Goal: Transaction & Acquisition: Purchase product/service

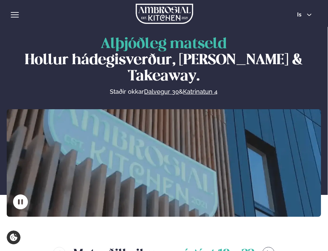
click at [11, 19] on div "Þjónusta Hádegismatur fyrir fyrirtæki Fyrirtækja veitingar Einkapartý Matseðill…" at bounding box center [164, 13] width 328 height 27
click at [17, 15] on div "hamburger" at bounding box center [15, 14] width 8 height 5
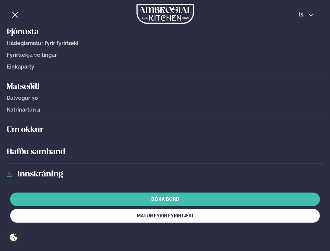
click at [43, 170] on link "Innskráning" at bounding box center [170, 174] width 306 height 11
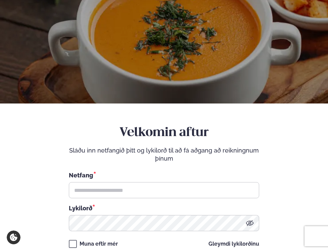
scroll to position [41, 0]
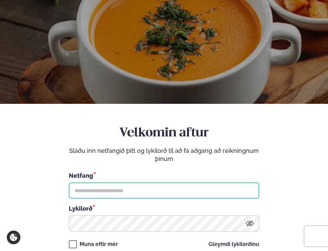
click at [132, 190] on input "text" at bounding box center [164, 190] width 190 height 16
type input "**********"
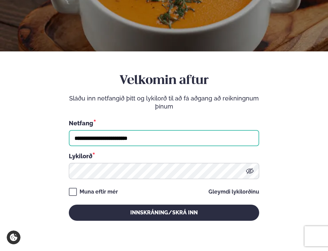
scroll to position [96, 0]
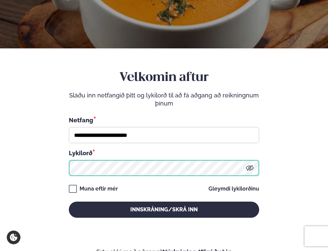
click at [69, 201] on button "Innskráning/Skrá inn" at bounding box center [164, 209] width 190 height 16
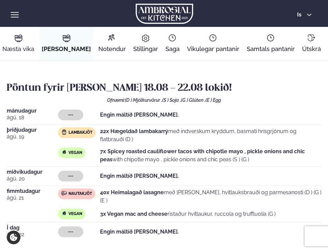
click at [13, 40] on link "Næstu [PERSON_NAME] matseðill Næsta vika" at bounding box center [18, 44] width 37 height 34
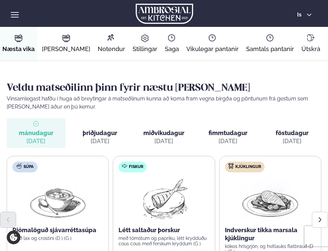
click at [95, 138] on div "[DATE]" at bounding box center [100, 141] width 19 height 8
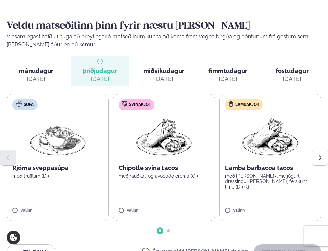
scroll to position [68, 0]
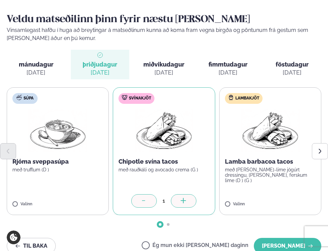
click at [179, 204] on div at bounding box center [184, 200] width 26 height 13
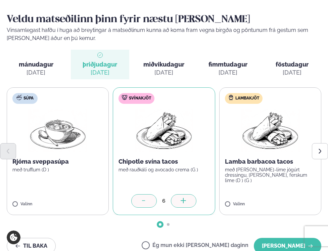
click at [179, 204] on div at bounding box center [184, 200] width 26 height 13
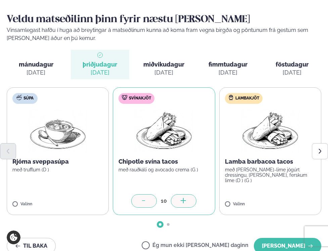
click at [179, 204] on div at bounding box center [184, 200] width 26 height 13
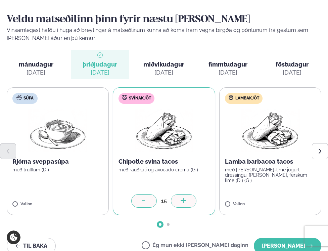
click at [179, 204] on div at bounding box center [184, 200] width 26 height 13
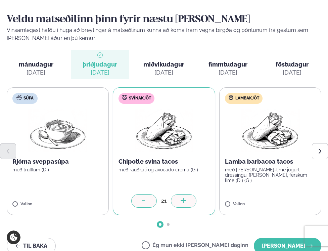
click at [179, 204] on div at bounding box center [184, 200] width 26 height 13
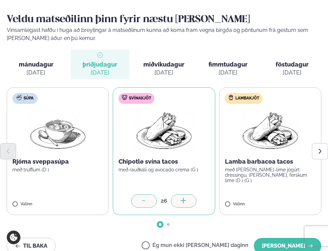
click at [179, 204] on div at bounding box center [184, 200] width 26 height 13
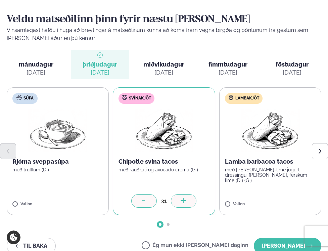
click at [179, 204] on div at bounding box center [184, 200] width 26 height 13
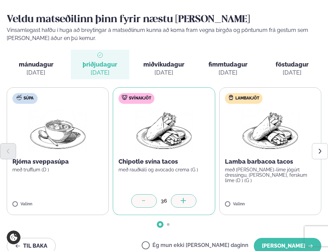
click at [179, 204] on div at bounding box center [184, 200] width 26 height 13
click at [319, 146] on button "Next slide" at bounding box center [320, 151] width 16 height 16
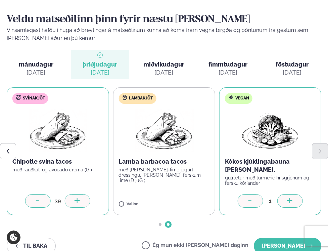
click at [292, 197] on div at bounding box center [290, 200] width 26 height 13
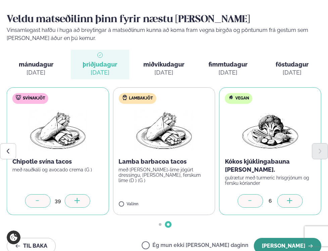
click at [279, 243] on button "[PERSON_NAME]" at bounding box center [287, 246] width 67 height 16
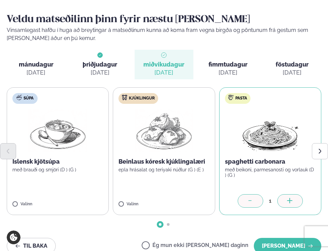
click at [286, 199] on div at bounding box center [290, 200] width 26 height 13
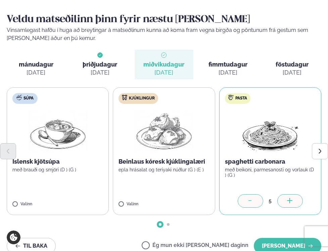
click at [286, 199] on div at bounding box center [290, 200] width 26 height 13
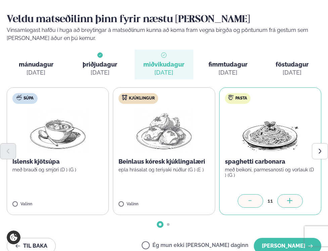
click at [286, 199] on div at bounding box center [290, 200] width 26 height 13
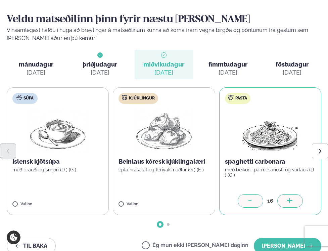
click at [286, 199] on div at bounding box center [290, 200] width 26 height 13
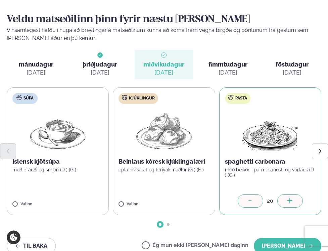
click at [286, 199] on div at bounding box center [290, 200] width 26 height 13
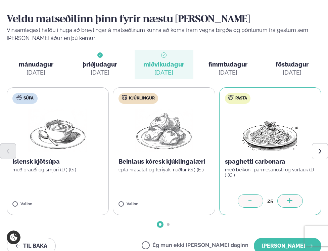
click at [286, 199] on div at bounding box center [290, 200] width 26 height 13
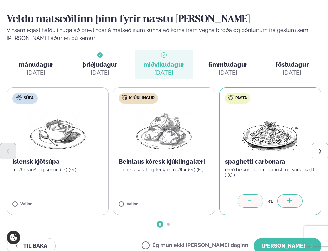
click at [286, 199] on div at bounding box center [290, 200] width 26 height 13
click at [319, 151] on icon "Next slide" at bounding box center [320, 151] width 6 height 6
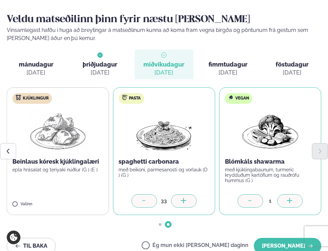
click at [280, 199] on div at bounding box center [290, 200] width 26 height 13
click at [245, 203] on div at bounding box center [251, 200] width 26 height 13
click at [275, 245] on button "[PERSON_NAME]" at bounding box center [287, 246] width 67 height 16
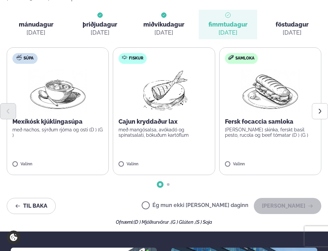
scroll to position [0, 0]
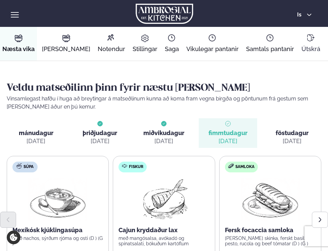
click at [307, 40] on icon at bounding box center [311, 38] width 8 height 8
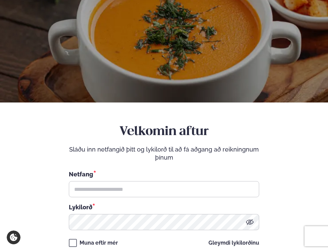
scroll to position [62, 0]
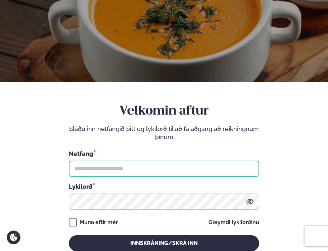
click at [116, 170] on input "text" at bounding box center [164, 168] width 190 height 16
type input "**********"
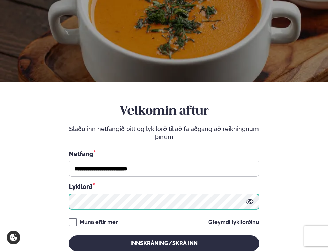
click at [69, 235] on button "Innskráning/Skrá inn" at bounding box center [164, 243] width 190 height 16
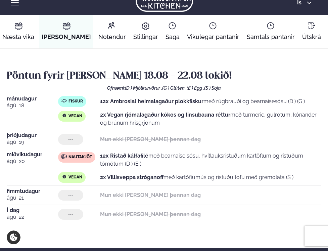
scroll to position [3, 0]
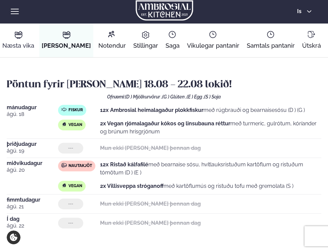
click at [14, 41] on link "Næstu [PERSON_NAME] matseðill Næsta vika" at bounding box center [18, 41] width 37 height 34
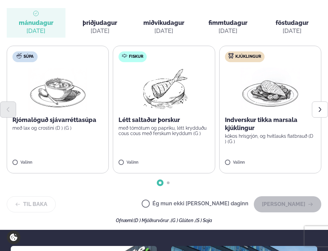
scroll to position [111, 0]
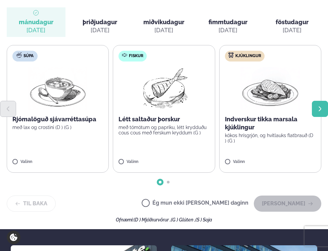
click at [320, 111] on icon "Next slide" at bounding box center [320, 109] width 6 height 6
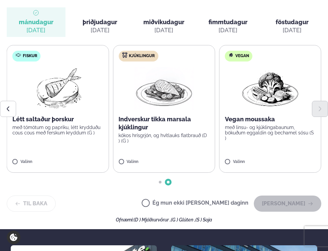
click at [157, 19] on span "miðvikudagur" at bounding box center [163, 21] width 41 height 7
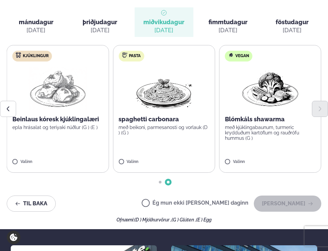
click at [38, 22] on span "mánudagur" at bounding box center [36, 21] width 35 height 7
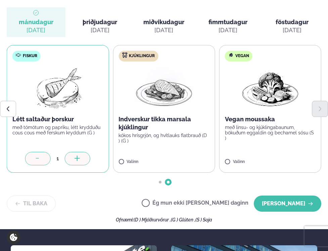
click at [80, 157] on icon at bounding box center [77, 158] width 7 height 7
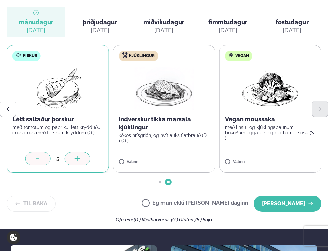
click at [80, 157] on icon at bounding box center [77, 158] width 7 height 7
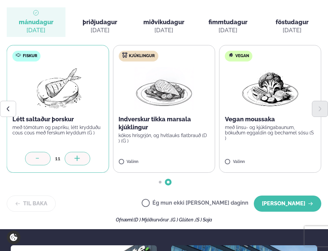
click at [80, 157] on icon at bounding box center [77, 158] width 7 height 7
click at [291, 158] on icon at bounding box center [290, 158] width 7 height 7
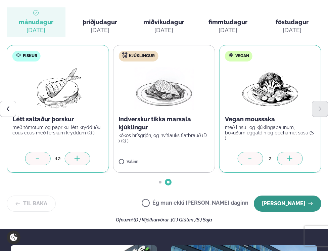
click at [290, 204] on button "[PERSON_NAME]" at bounding box center [287, 203] width 67 height 16
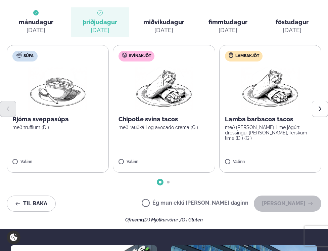
click at [161, 27] on div "[DATE]" at bounding box center [163, 30] width 19 height 8
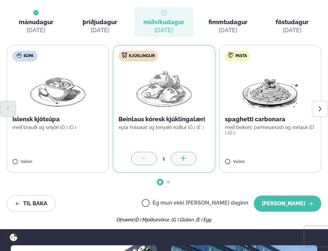
click at [184, 159] on icon at bounding box center [183, 158] width 7 height 7
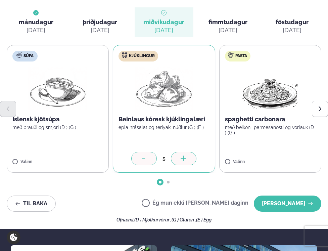
click at [184, 159] on icon at bounding box center [183, 158] width 7 height 7
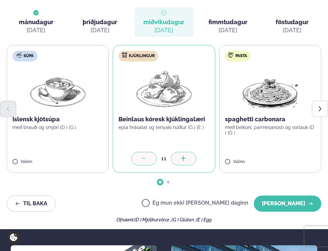
click at [184, 159] on icon at bounding box center [183, 158] width 7 height 7
click at [320, 108] on icon "Next slide" at bounding box center [320, 109] width 6 height 6
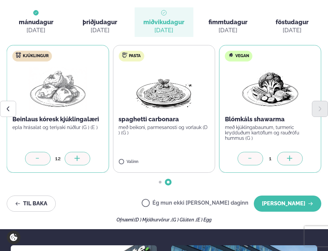
click at [285, 158] on div at bounding box center [290, 158] width 26 height 13
click at [279, 202] on button "[PERSON_NAME]" at bounding box center [287, 203] width 67 height 16
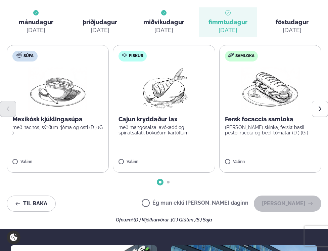
scroll to position [0, 0]
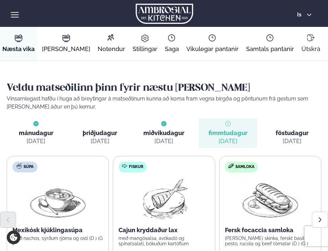
click at [307, 41] on icon at bounding box center [311, 38] width 8 height 8
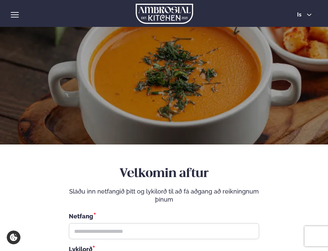
scroll to position [32, 0]
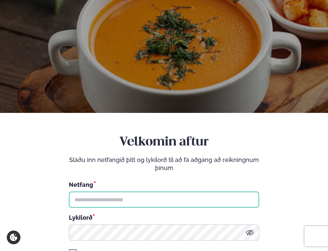
click at [120, 202] on input "text" at bounding box center [164, 199] width 190 height 16
type input "**********"
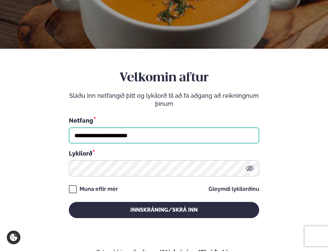
scroll to position [97, 0]
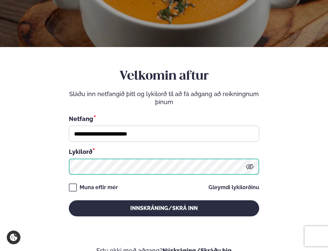
click at [69, 200] on button "Innskráning/Skrá inn" at bounding box center [164, 208] width 190 height 16
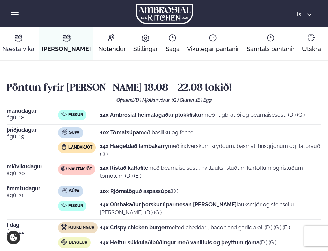
click at [22, 43] on link "Næstu [PERSON_NAME] matseðill Næsta vika" at bounding box center [18, 44] width 37 height 34
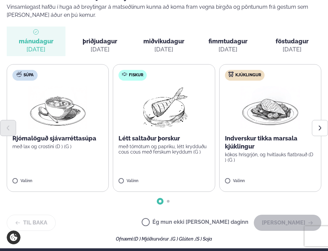
scroll to position [93, 0]
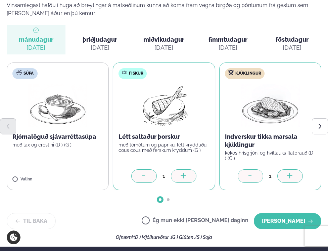
click at [246, 177] on div at bounding box center [251, 175] width 26 height 13
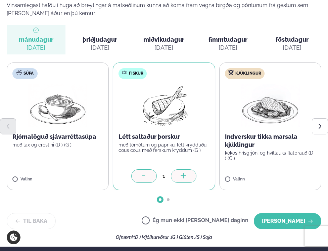
click at [181, 175] on icon at bounding box center [183, 175] width 5 height 1
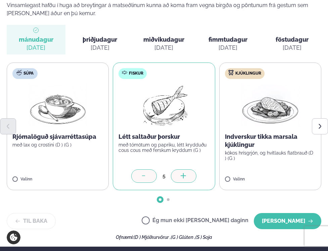
click at [181, 175] on icon at bounding box center [183, 175] width 5 height 1
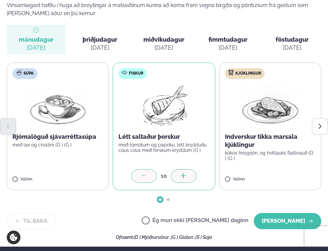
click at [181, 175] on icon at bounding box center [183, 175] width 5 height 1
click at [148, 176] on div at bounding box center [144, 175] width 26 height 13
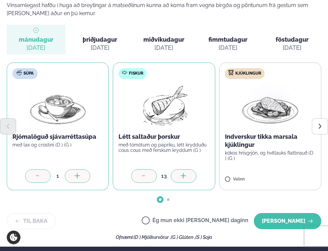
click at [83, 178] on div at bounding box center [78, 175] width 26 height 13
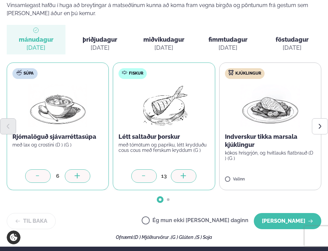
click at [83, 178] on div at bounding box center [78, 175] width 26 height 13
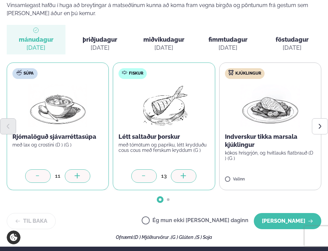
click at [83, 178] on div at bounding box center [78, 175] width 26 height 13
click at [293, 221] on button "[PERSON_NAME]" at bounding box center [287, 221] width 67 height 16
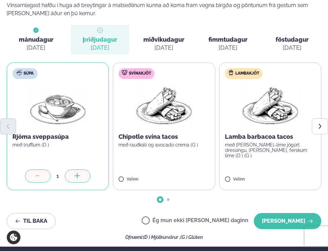
click at [84, 175] on div at bounding box center [78, 175] width 26 height 13
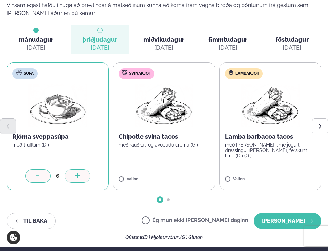
click at [84, 175] on div at bounding box center [78, 175] width 26 height 13
click at [321, 126] on icon "Next slide" at bounding box center [320, 126] width 6 height 6
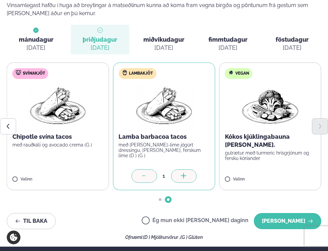
click at [189, 176] on div at bounding box center [184, 175] width 26 height 13
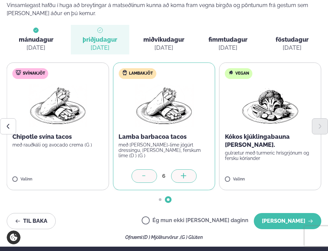
click at [189, 176] on div at bounding box center [184, 175] width 26 height 13
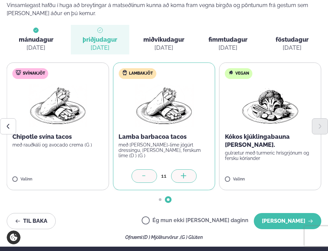
click at [184, 176] on icon at bounding box center [183, 175] width 5 height 1
click at [278, 224] on button "[PERSON_NAME]" at bounding box center [287, 221] width 67 height 16
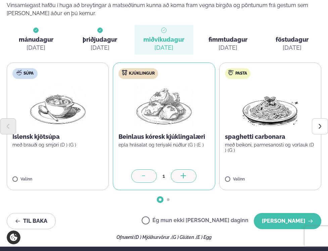
click at [186, 177] on icon at bounding box center [183, 176] width 7 height 7
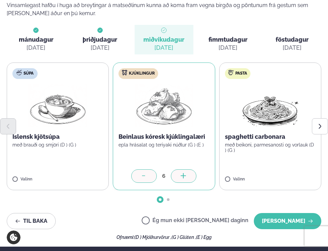
click at [186, 177] on icon at bounding box center [183, 176] width 7 height 7
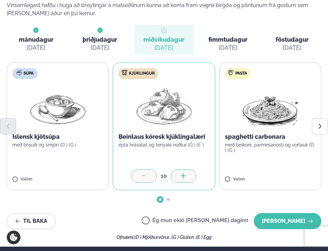
click at [186, 177] on icon at bounding box center [183, 176] width 7 height 7
click at [150, 179] on div at bounding box center [144, 175] width 26 height 13
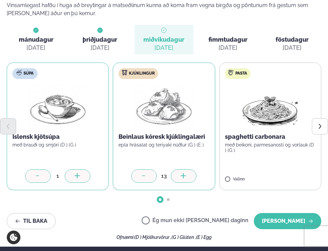
click at [81, 173] on div at bounding box center [78, 175] width 26 height 13
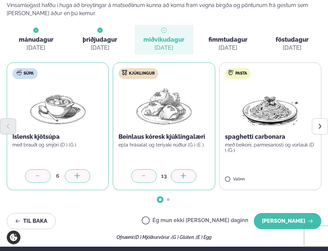
click at [81, 173] on div at bounding box center [78, 175] width 26 height 13
click at [326, 125] on button "Next slide" at bounding box center [320, 126] width 16 height 16
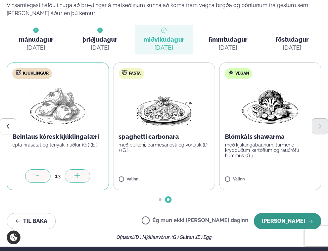
click at [283, 221] on button "[PERSON_NAME]" at bounding box center [287, 221] width 67 height 16
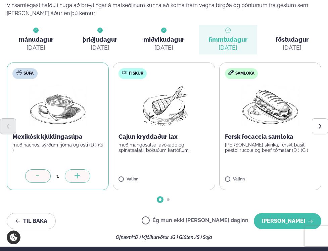
click at [74, 175] on icon at bounding box center [77, 176] width 7 height 7
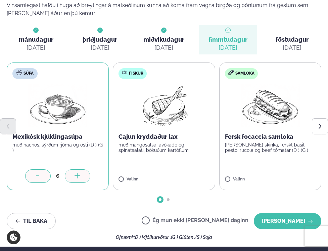
click at [74, 175] on icon at bounding box center [77, 176] width 7 height 7
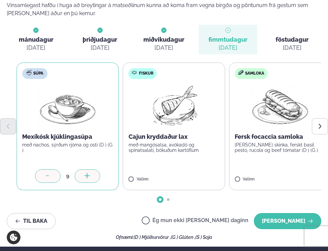
click at [93, 173] on div at bounding box center [88, 175] width 26 height 13
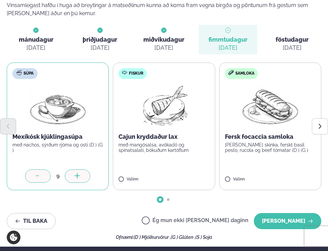
click at [82, 174] on div at bounding box center [78, 175] width 26 height 13
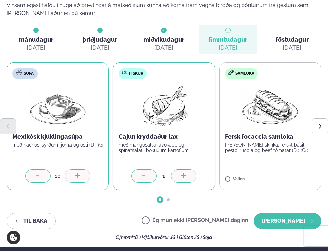
click at [186, 175] on icon at bounding box center [183, 176] width 7 height 7
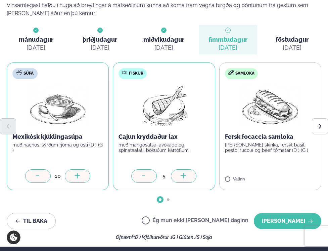
click at [186, 175] on icon at bounding box center [183, 176] width 7 height 7
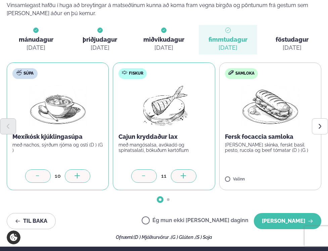
click at [186, 175] on icon at bounding box center [183, 176] width 7 height 7
click at [281, 218] on button "[PERSON_NAME]" at bounding box center [287, 221] width 67 height 16
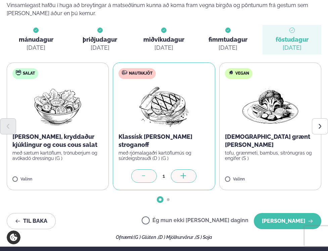
click at [183, 176] on icon at bounding box center [183, 175] width 1 height 5
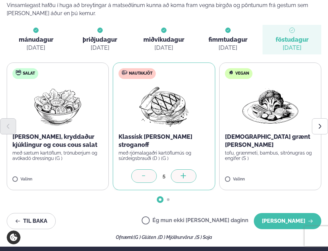
click at [183, 176] on icon at bounding box center [183, 175] width 1 height 5
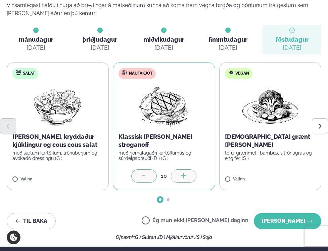
click at [183, 176] on icon at bounding box center [183, 175] width 1 height 5
click at [315, 123] on button "Next slide" at bounding box center [320, 126] width 16 height 16
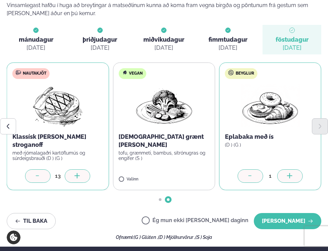
click at [295, 173] on div at bounding box center [290, 175] width 26 height 13
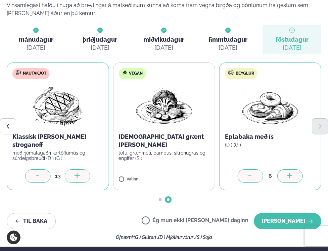
click at [295, 173] on div at bounding box center [290, 175] width 26 height 13
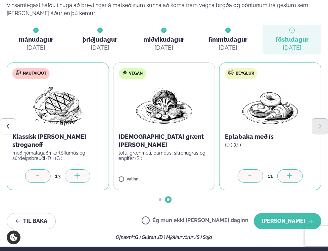
click at [295, 173] on div at bounding box center [290, 175] width 26 height 13
click at [254, 176] on div at bounding box center [251, 175] width 26 height 13
click at [282, 223] on button "[PERSON_NAME]" at bounding box center [287, 221] width 67 height 16
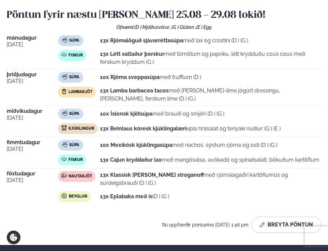
scroll to position [71, 0]
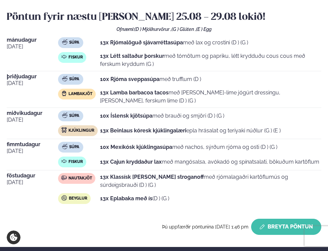
click at [289, 219] on button "Breyta Pöntun" at bounding box center [286, 227] width 70 height 16
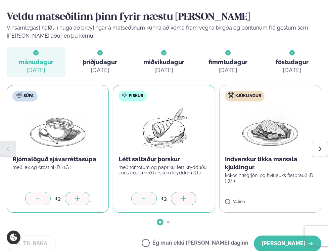
click at [36, 200] on icon at bounding box center [38, 198] width 7 height 7
click at [272, 241] on button "[PERSON_NAME]" at bounding box center [287, 243] width 67 height 16
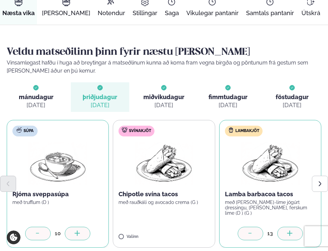
scroll to position [0, 0]
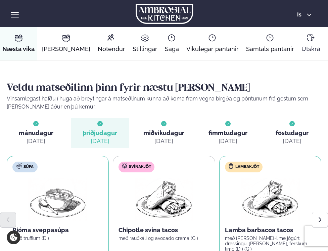
click at [307, 37] on icon at bounding box center [311, 38] width 8 height 8
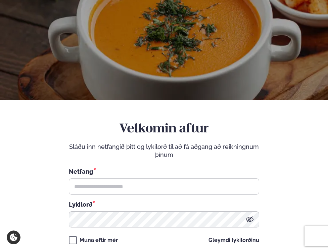
scroll to position [55, 0]
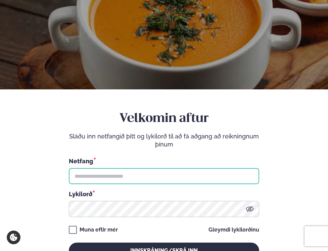
click at [96, 177] on input "text" at bounding box center [164, 176] width 190 height 16
type input "**********"
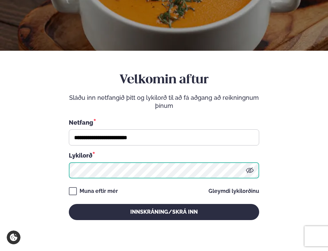
click at [69, 204] on button "Innskráning/Skrá inn" at bounding box center [164, 212] width 190 height 16
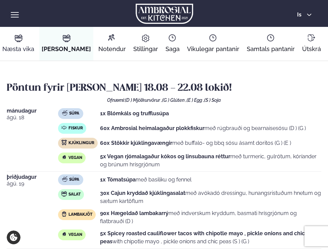
click at [18, 43] on link "Næstu [PERSON_NAME] matseðill Næsta vika" at bounding box center [18, 44] width 37 height 34
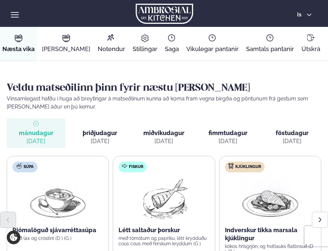
click at [53, 44] on link "[PERSON_NAME] matseðill [PERSON_NAME]" at bounding box center [66, 44] width 53 height 34
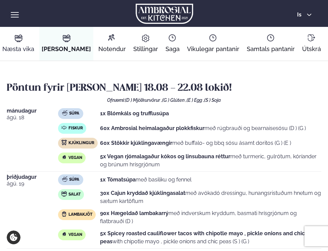
click at [17, 46] on span "Næsta vika" at bounding box center [18, 49] width 32 height 8
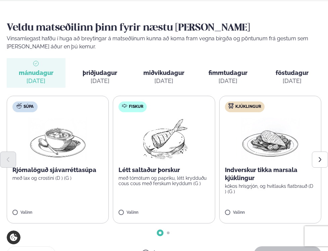
scroll to position [61, 0]
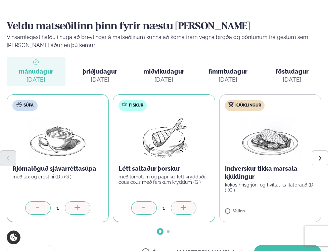
click at [191, 207] on div at bounding box center [184, 207] width 26 height 13
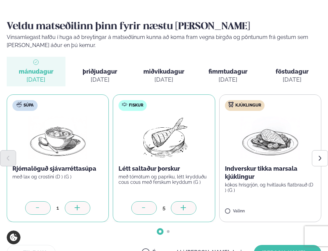
click at [191, 207] on div at bounding box center [184, 207] width 26 height 13
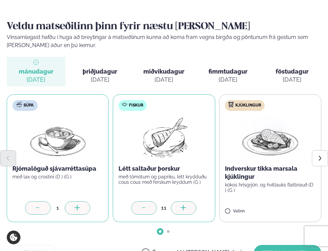
click at [191, 207] on div at bounding box center [184, 207] width 26 height 13
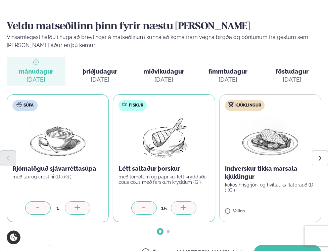
click at [191, 207] on div at bounding box center [184, 207] width 26 height 13
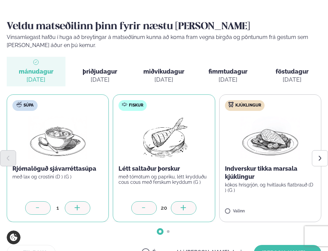
click at [191, 207] on div at bounding box center [184, 207] width 26 height 13
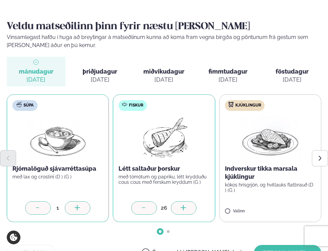
click at [191, 207] on div at bounding box center [184, 207] width 26 height 13
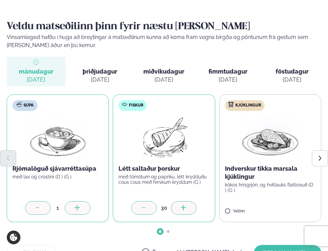
click at [191, 207] on div at bounding box center [184, 207] width 26 height 13
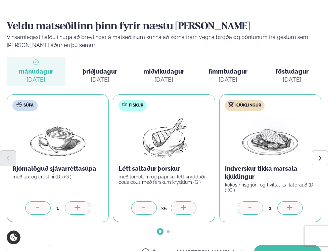
click at [297, 208] on div at bounding box center [290, 207] width 26 height 13
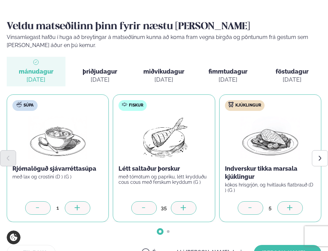
click at [297, 208] on div at bounding box center [290, 207] width 26 height 13
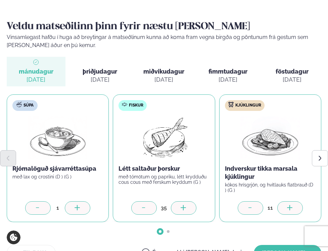
click at [297, 208] on div at bounding box center [290, 207] width 26 height 13
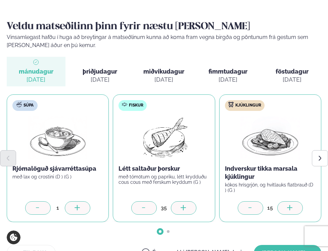
click at [297, 208] on div at bounding box center [290, 207] width 26 height 13
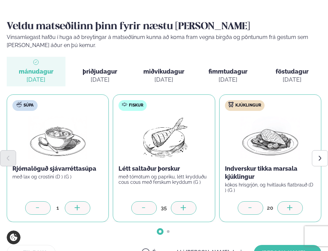
click at [297, 208] on div at bounding box center [290, 207] width 26 height 13
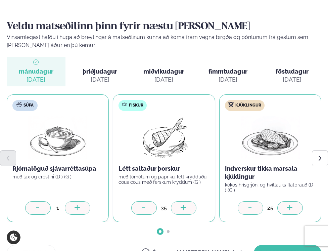
click at [297, 208] on div at bounding box center [290, 207] width 26 height 13
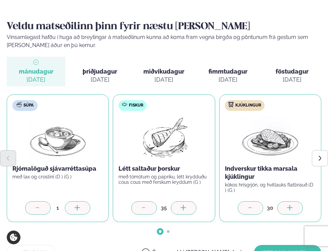
click at [297, 208] on div at bounding box center [290, 207] width 26 height 13
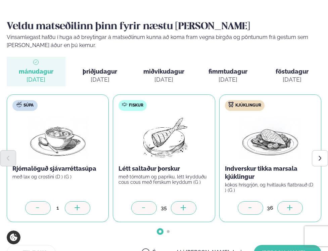
click at [297, 208] on div at bounding box center [290, 207] width 26 height 13
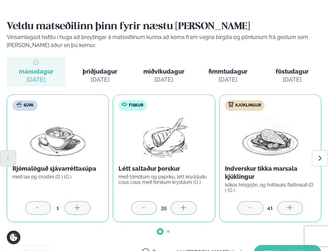
click at [297, 208] on div at bounding box center [290, 207] width 26 height 13
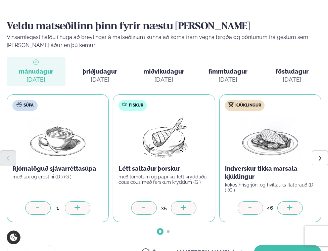
click at [297, 208] on div at bounding box center [290, 207] width 26 height 13
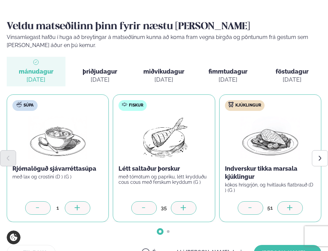
click at [297, 208] on div at bounding box center [290, 207] width 26 height 13
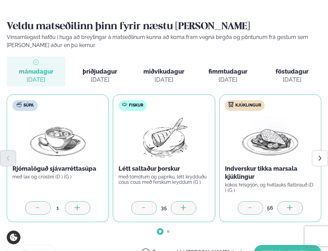
click at [297, 208] on div at bounding box center [290, 207] width 26 height 13
click at [251, 207] on icon at bounding box center [250, 208] width 7 height 7
click at [284, 208] on div at bounding box center [290, 207] width 26 height 13
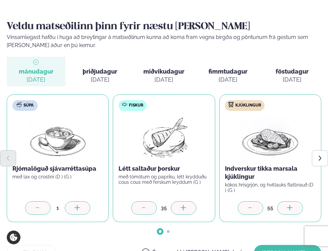
click at [284, 208] on div at bounding box center [290, 207] width 26 height 13
click at [317, 156] on icon "Next slide" at bounding box center [320, 158] width 6 height 6
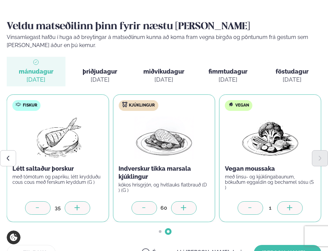
click at [288, 206] on icon at bounding box center [290, 208] width 7 height 7
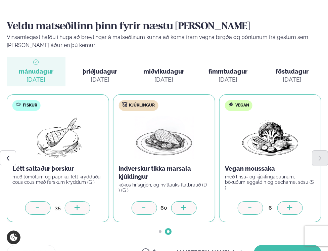
click at [249, 208] on icon at bounding box center [250, 208] width 7 height 7
click at [78, 205] on icon at bounding box center [77, 208] width 7 height 7
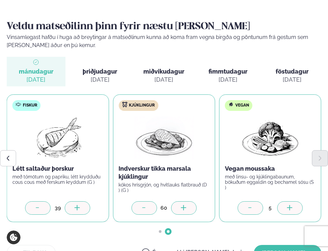
click at [78, 205] on icon at bounding box center [77, 208] width 7 height 7
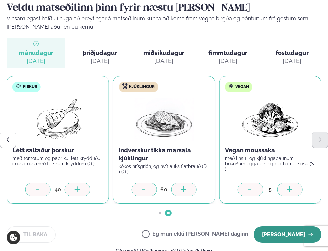
click at [293, 230] on button "[PERSON_NAME]" at bounding box center [287, 234] width 67 height 16
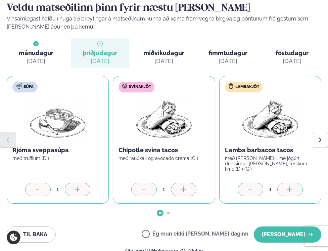
click at [186, 191] on icon at bounding box center [183, 189] width 7 height 7
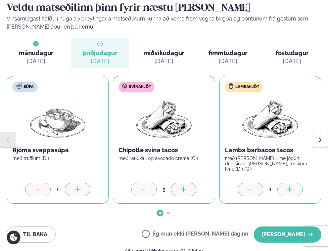
click at [186, 191] on icon at bounding box center [183, 189] width 7 height 7
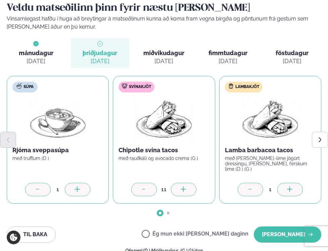
click at [186, 191] on icon at bounding box center [183, 189] width 7 height 7
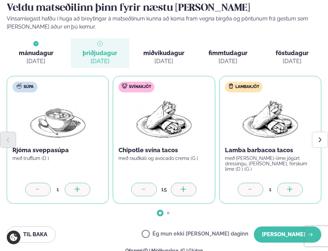
click at [186, 191] on icon at bounding box center [183, 189] width 7 height 7
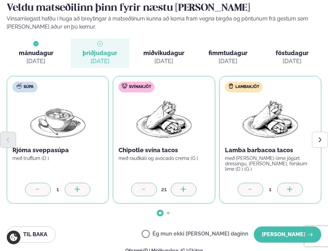
click at [186, 191] on icon at bounding box center [183, 189] width 7 height 7
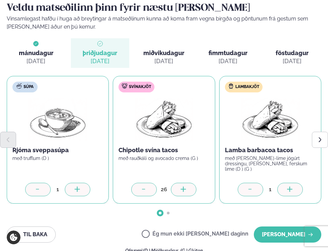
click at [186, 191] on icon at bounding box center [183, 189] width 7 height 7
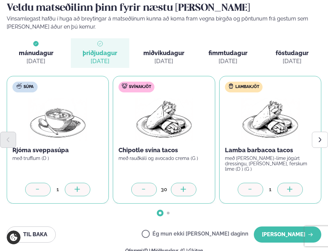
click at [186, 191] on icon at bounding box center [183, 189] width 7 height 7
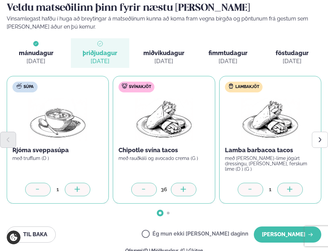
click at [186, 191] on icon at bounding box center [183, 189] width 7 height 7
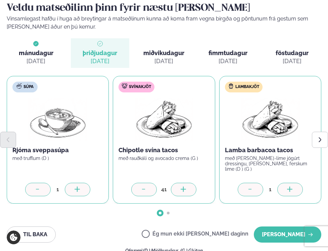
click at [186, 191] on icon at bounding box center [183, 189] width 7 height 7
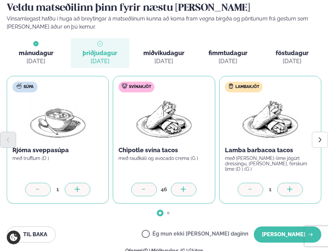
click at [186, 191] on icon at bounding box center [183, 189] width 7 height 7
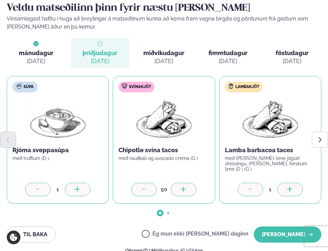
click at [186, 191] on icon at bounding box center [183, 189] width 7 height 7
click at [146, 189] on icon at bounding box center [144, 189] width 7 height 7
click at [145, 188] on icon at bounding box center [144, 189] width 7 height 7
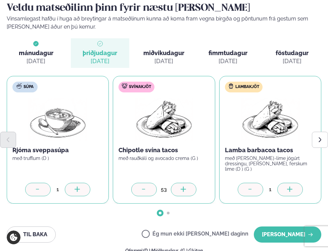
click at [145, 188] on icon at bounding box center [144, 189] width 7 height 7
click at [291, 191] on icon at bounding box center [290, 189] width 7 height 7
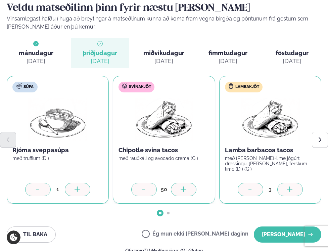
click at [291, 191] on icon at bounding box center [290, 189] width 7 height 7
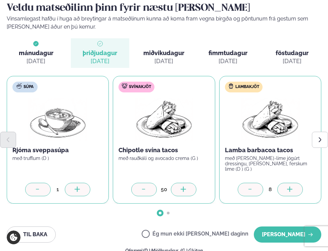
click at [291, 191] on icon at bounding box center [290, 189] width 7 height 7
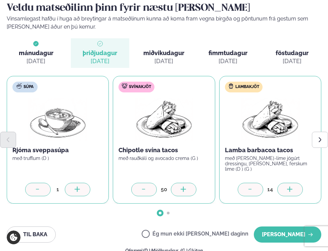
click at [291, 191] on icon at bounding box center [290, 189] width 7 height 7
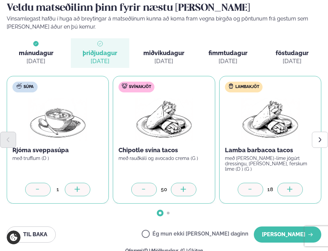
click at [291, 191] on icon at bounding box center [290, 189] width 7 height 7
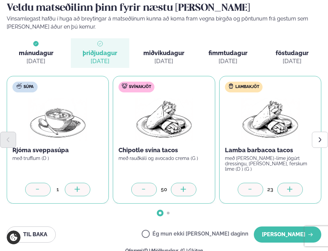
click at [291, 191] on icon at bounding box center [290, 189] width 7 height 7
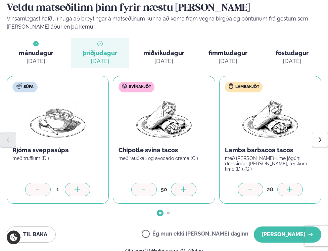
click at [291, 191] on icon at bounding box center [290, 189] width 7 height 7
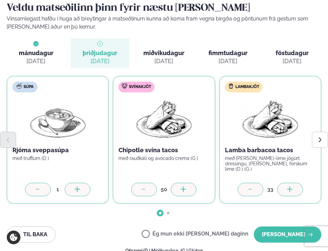
click at [291, 191] on icon at bounding box center [290, 189] width 7 height 7
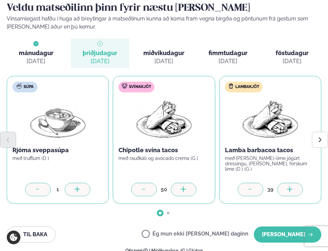
click at [291, 191] on icon at bounding box center [290, 189] width 7 height 7
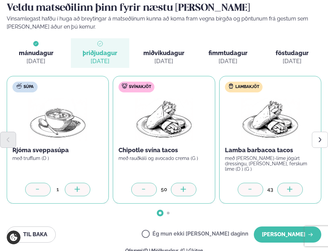
click at [291, 191] on icon at bounding box center [290, 189] width 7 height 7
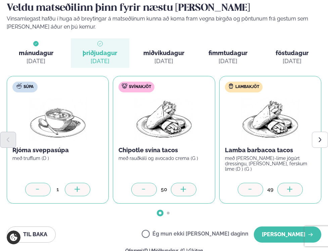
click at [291, 191] on icon at bounding box center [290, 189] width 7 height 7
click at [320, 136] on button "Next slide" at bounding box center [320, 140] width 16 height 16
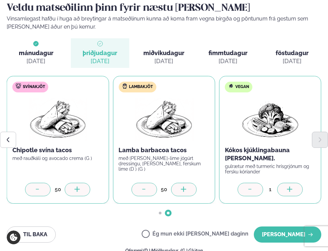
click at [287, 188] on icon at bounding box center [290, 189] width 7 height 7
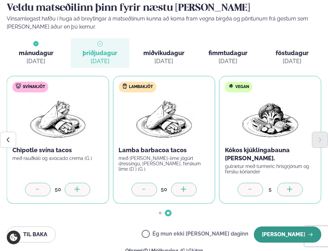
click at [281, 234] on button "[PERSON_NAME]" at bounding box center [287, 234] width 67 height 16
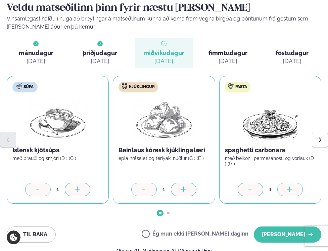
click at [184, 190] on icon at bounding box center [183, 189] width 7 height 7
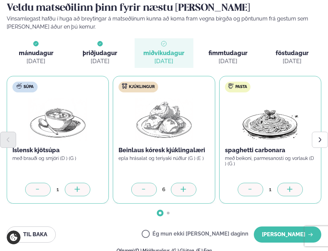
click at [184, 190] on icon at bounding box center [183, 189] width 7 height 7
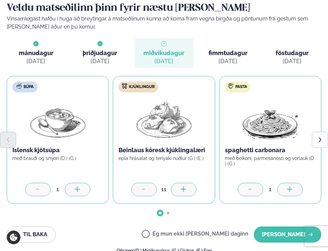
click at [184, 190] on icon at bounding box center [183, 189] width 7 height 7
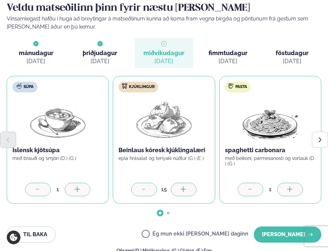
click at [184, 190] on icon at bounding box center [183, 189] width 7 height 7
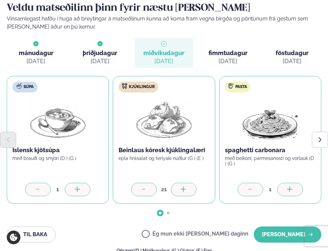
click at [184, 190] on icon at bounding box center [183, 189] width 7 height 7
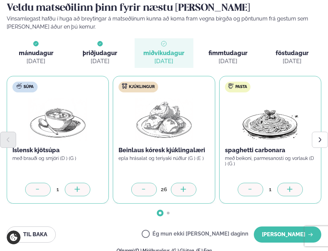
click at [184, 190] on icon at bounding box center [183, 189] width 7 height 7
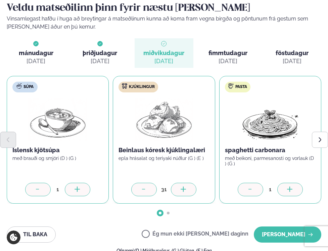
click at [184, 190] on icon at bounding box center [183, 189] width 7 height 7
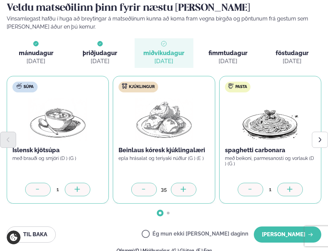
click at [184, 190] on icon at bounding box center [183, 189] width 7 height 7
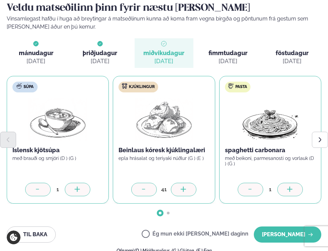
click at [184, 190] on icon at bounding box center [183, 189] width 7 height 7
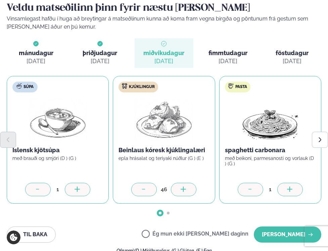
click at [184, 190] on icon at bounding box center [183, 189] width 7 height 7
click at [290, 187] on icon at bounding box center [290, 189] width 7 height 7
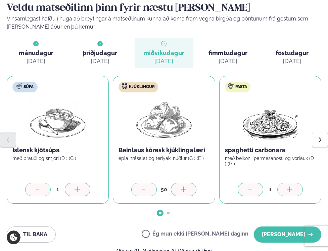
click at [290, 187] on icon at bounding box center [290, 189] width 7 height 7
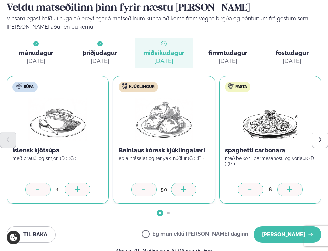
click at [290, 187] on icon at bounding box center [290, 189] width 7 height 7
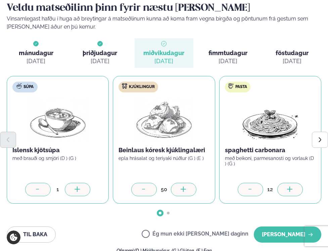
click at [290, 187] on icon at bounding box center [290, 189] width 7 height 7
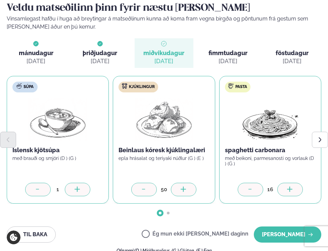
click at [290, 187] on icon at bounding box center [290, 189] width 7 height 7
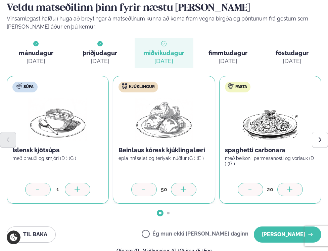
click at [290, 187] on icon at bounding box center [290, 189] width 7 height 7
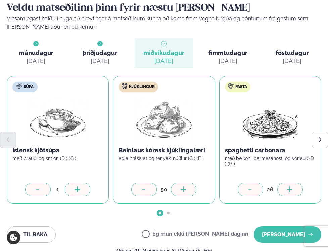
click at [290, 187] on icon at bounding box center [290, 189] width 7 height 7
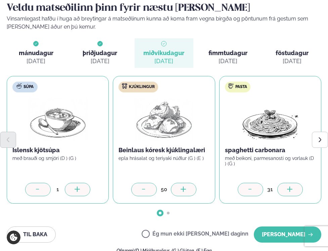
click at [290, 187] on icon at bounding box center [290, 189] width 7 height 7
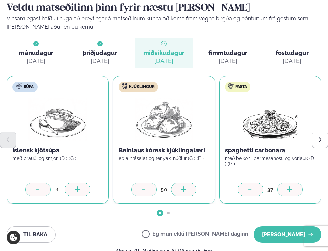
click at [290, 187] on icon at bounding box center [290, 189] width 7 height 7
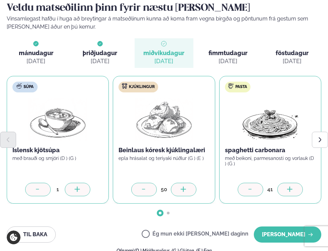
click at [290, 187] on icon at bounding box center [290, 189] width 7 height 7
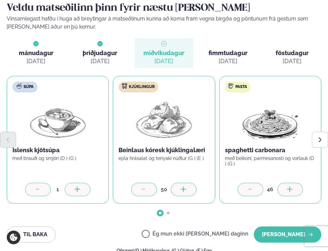
click at [290, 187] on icon at bounding box center [290, 189] width 7 height 7
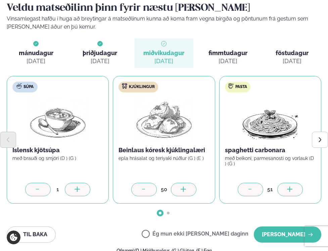
click at [290, 187] on icon at bounding box center [290, 189] width 7 height 7
click at [189, 188] on div at bounding box center [184, 189] width 26 height 13
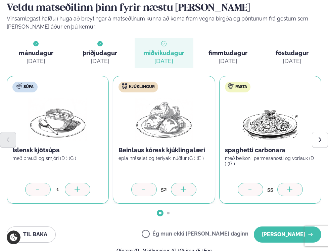
click at [189, 188] on div at bounding box center [184, 189] width 26 height 13
click at [320, 138] on icon "Next slide" at bounding box center [320, 140] width 6 height 6
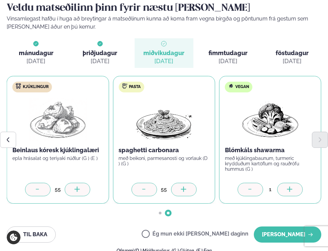
click at [293, 187] on div at bounding box center [290, 189] width 26 height 13
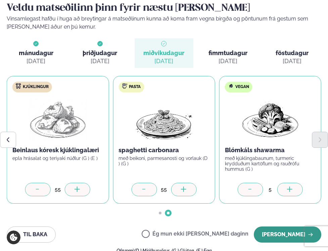
click at [279, 233] on button "[PERSON_NAME]" at bounding box center [287, 234] width 67 height 16
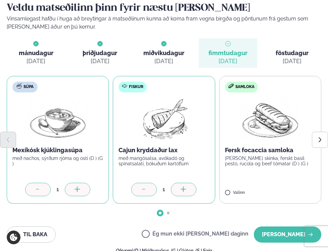
click at [185, 187] on icon at bounding box center [183, 189] width 7 height 7
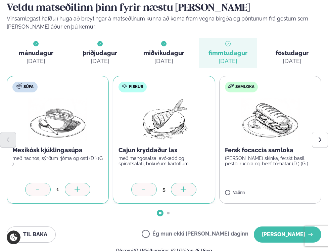
click at [185, 187] on icon at bounding box center [183, 189] width 7 height 7
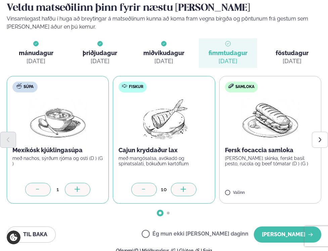
click at [185, 187] on icon at bounding box center [183, 189] width 7 height 7
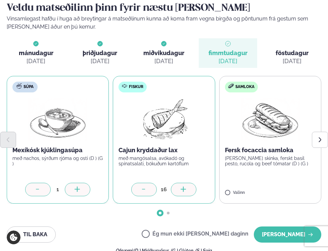
click at [185, 187] on icon at bounding box center [183, 189] width 7 height 7
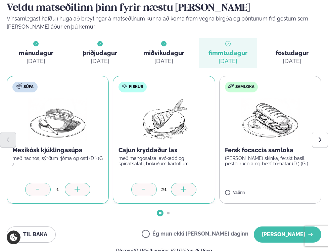
click at [185, 187] on icon at bounding box center [183, 189] width 7 height 7
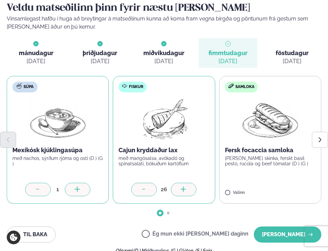
click at [185, 187] on icon at bounding box center [183, 189] width 7 height 7
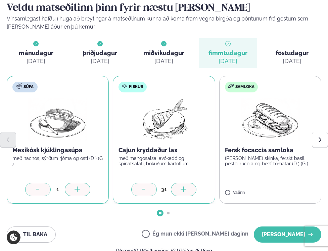
click at [185, 187] on icon at bounding box center [183, 189] width 7 height 7
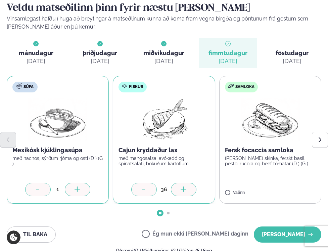
click at [185, 187] on icon at bounding box center [183, 189] width 7 height 7
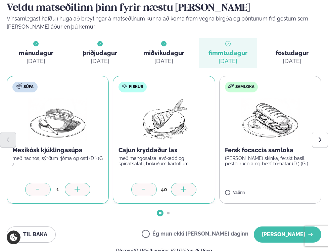
click at [185, 187] on icon at bounding box center [183, 189] width 7 height 7
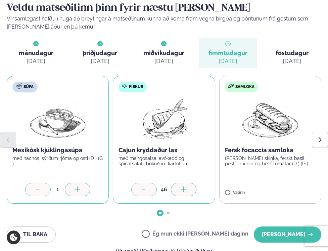
click at [185, 187] on icon at bounding box center [183, 189] width 7 height 7
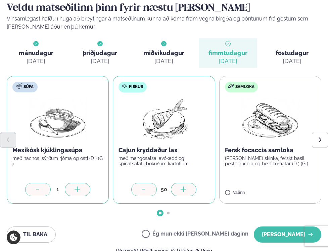
click at [185, 187] on icon at bounding box center [183, 189] width 7 height 7
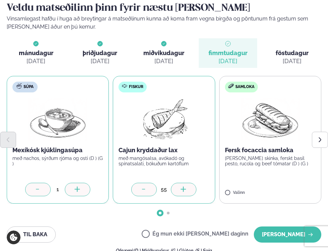
click at [185, 187] on icon at bounding box center [183, 189] width 7 height 7
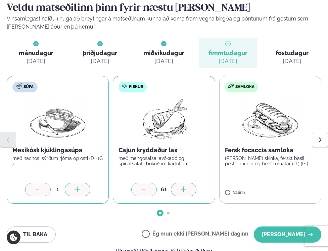
click at [185, 187] on icon at bounding box center [183, 189] width 7 height 7
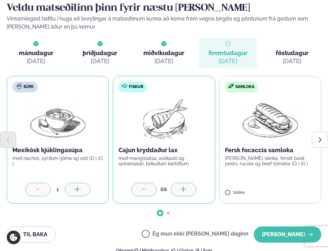
click at [185, 187] on icon at bounding box center [183, 189] width 7 height 7
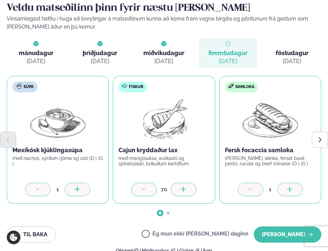
click at [296, 190] on div at bounding box center [290, 189] width 26 height 13
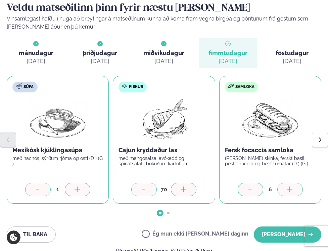
click at [296, 190] on div at bounding box center [290, 189] width 26 height 13
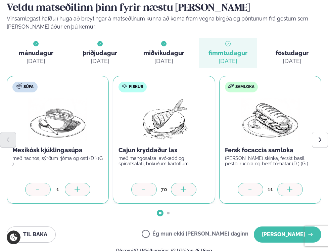
click at [296, 190] on div at bounding box center [290, 189] width 26 height 13
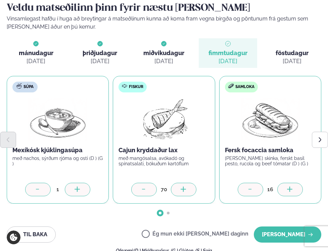
click at [296, 190] on div at bounding box center [290, 189] width 26 height 13
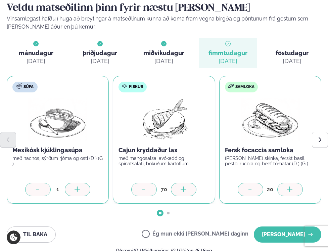
click at [296, 190] on div at bounding box center [290, 189] width 26 height 13
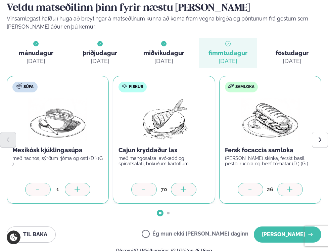
click at [296, 190] on div at bounding box center [290, 189] width 26 height 13
click at [318, 137] on icon "Next slide" at bounding box center [320, 140] width 6 height 6
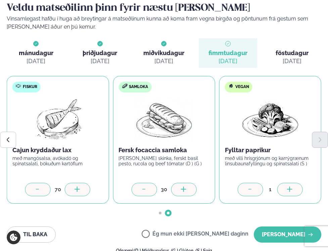
click at [291, 191] on icon at bounding box center [290, 189] width 7 height 7
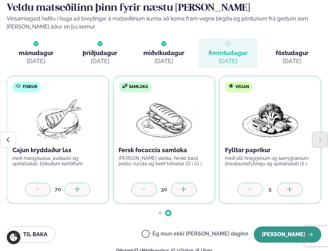
click at [277, 235] on button "[PERSON_NAME]" at bounding box center [287, 234] width 67 height 16
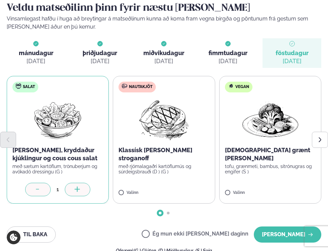
click at [81, 191] on icon at bounding box center [77, 189] width 7 height 7
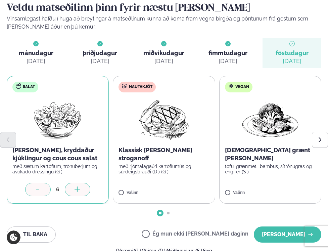
click at [81, 191] on icon at bounding box center [77, 189] width 7 height 7
click at [41, 192] on icon at bounding box center [38, 189] width 7 height 7
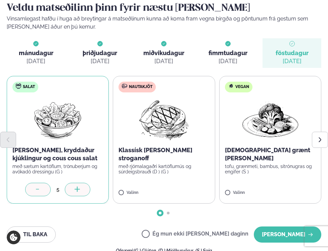
click at [41, 192] on icon at bounding box center [38, 189] width 7 height 7
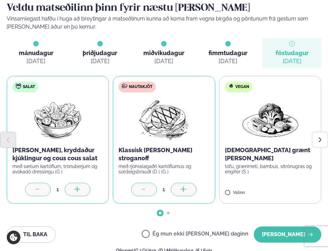
click at [187, 189] on div at bounding box center [184, 189] width 26 height 13
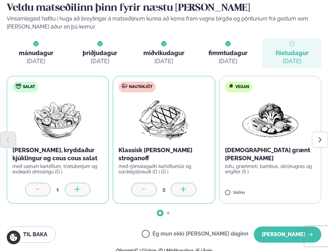
click at [187, 189] on div at bounding box center [184, 189] width 26 height 13
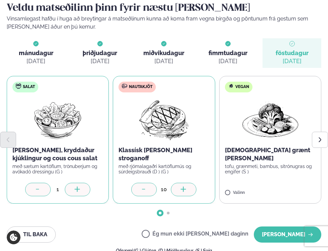
click at [187, 189] on div at bounding box center [184, 189] width 26 height 13
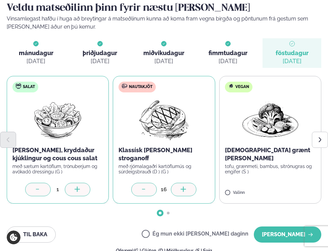
click at [187, 189] on div at bounding box center [184, 189] width 26 height 13
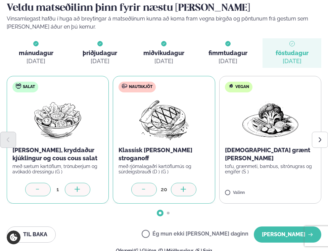
click at [187, 189] on div at bounding box center [184, 189] width 26 height 13
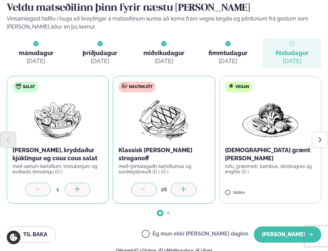
click at [187, 189] on div at bounding box center [184, 189] width 26 height 13
click
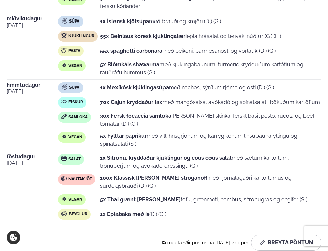
scroll to position [0, 0]
